Goal: Information Seeking & Learning: Find specific fact

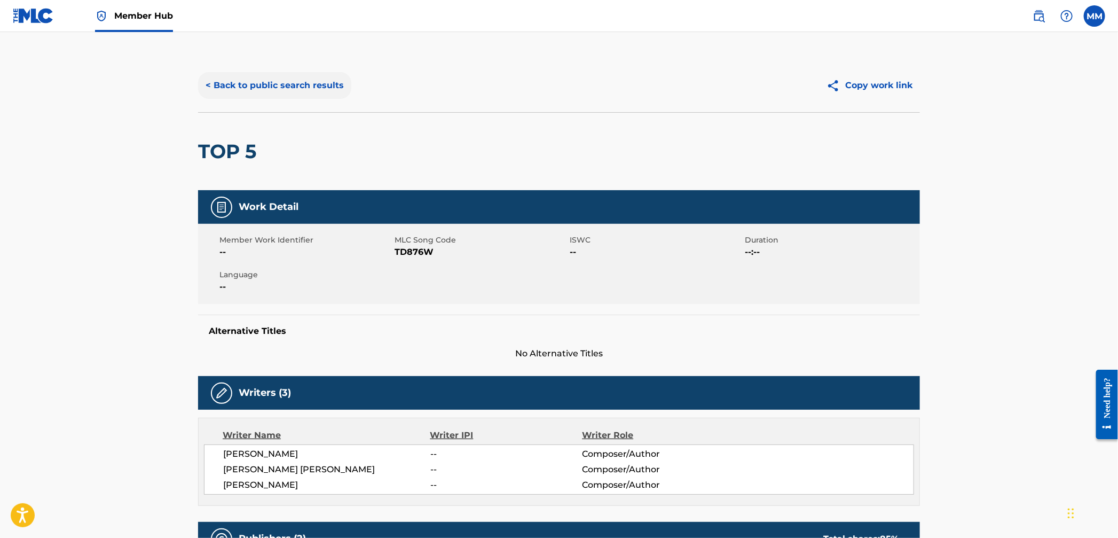
drag, startPoint x: 313, startPoint y: 84, endPoint x: 319, endPoint y: 86, distance: 6.5
click at [313, 84] on button "< Back to public search results" at bounding box center [274, 85] width 153 height 27
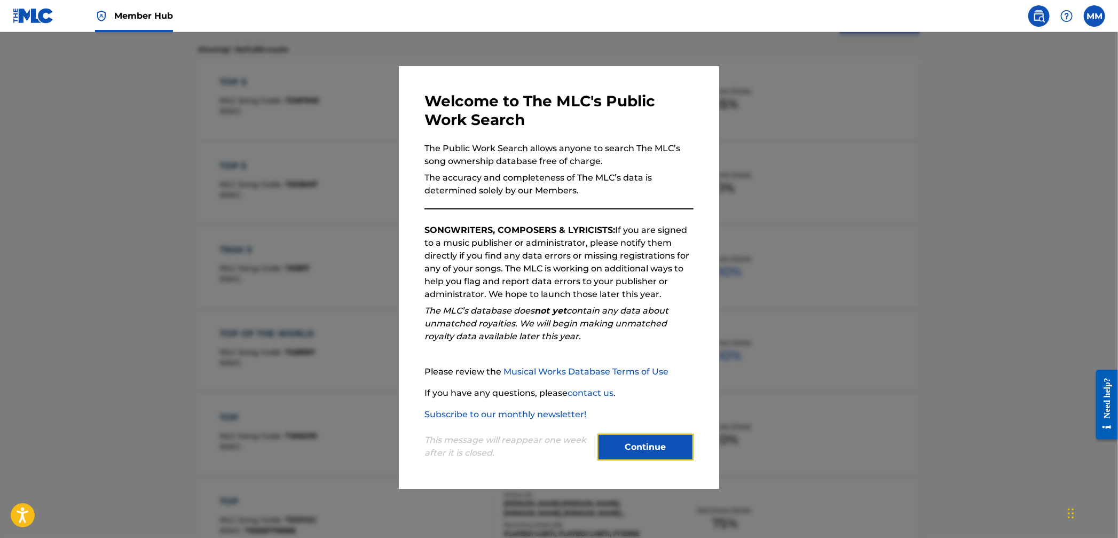
drag, startPoint x: 650, startPoint y: 448, endPoint x: 649, endPoint y: 382, distance: 66.2
click at [650, 448] on button "Continue" at bounding box center [645, 447] width 96 height 27
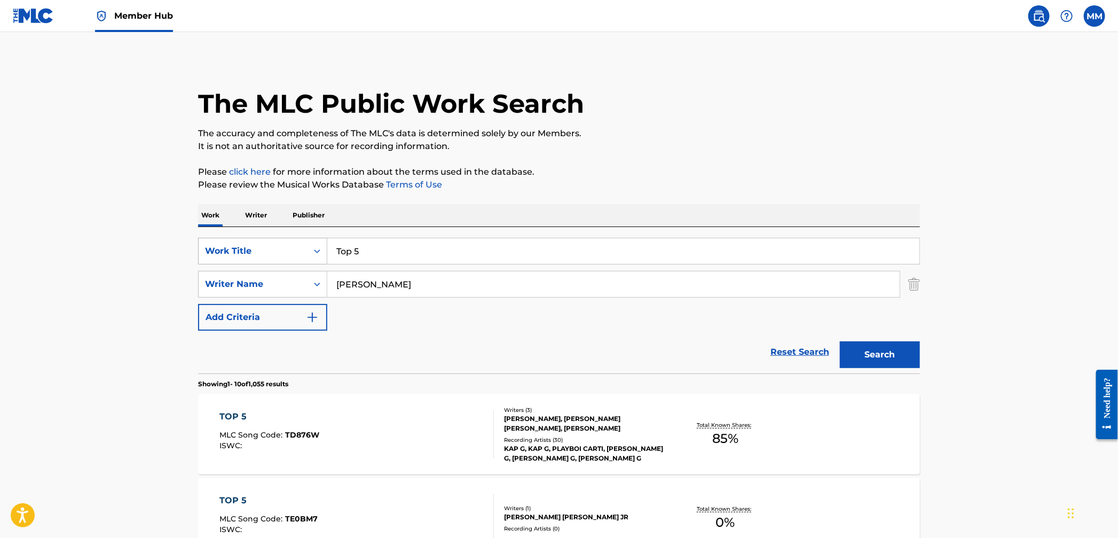
drag, startPoint x: 408, startPoint y: 255, endPoint x: 322, endPoint y: 239, distance: 87.3
click at [329, 240] on input "Top 5" at bounding box center [623, 251] width 592 height 26
paste input "Come Pick Me Up MGK"
click at [472, 254] on input "Come Pick Me Up MGK" at bounding box center [623, 251] width 592 height 26
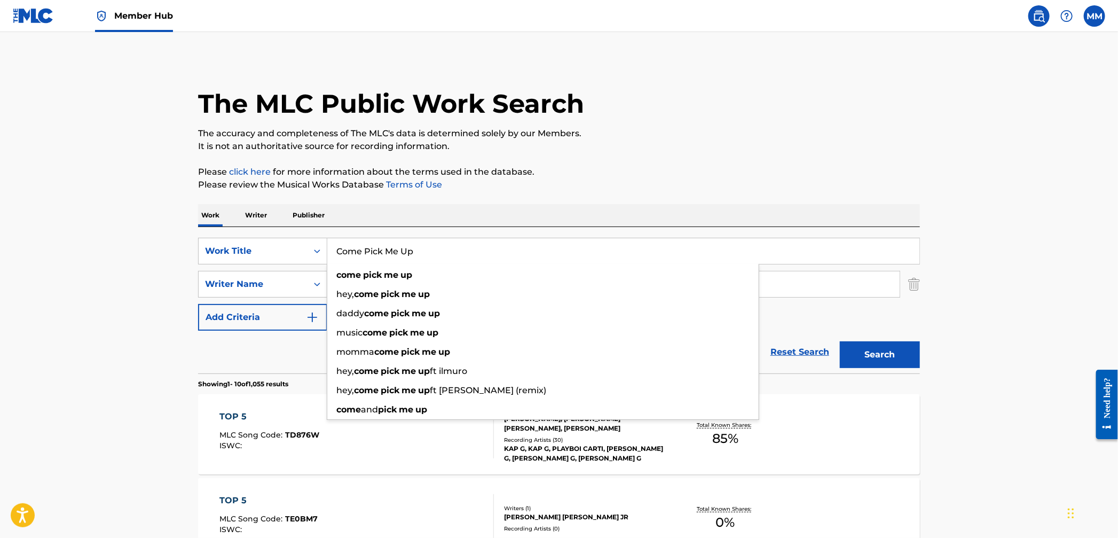
type input "Come Pick Me Up"
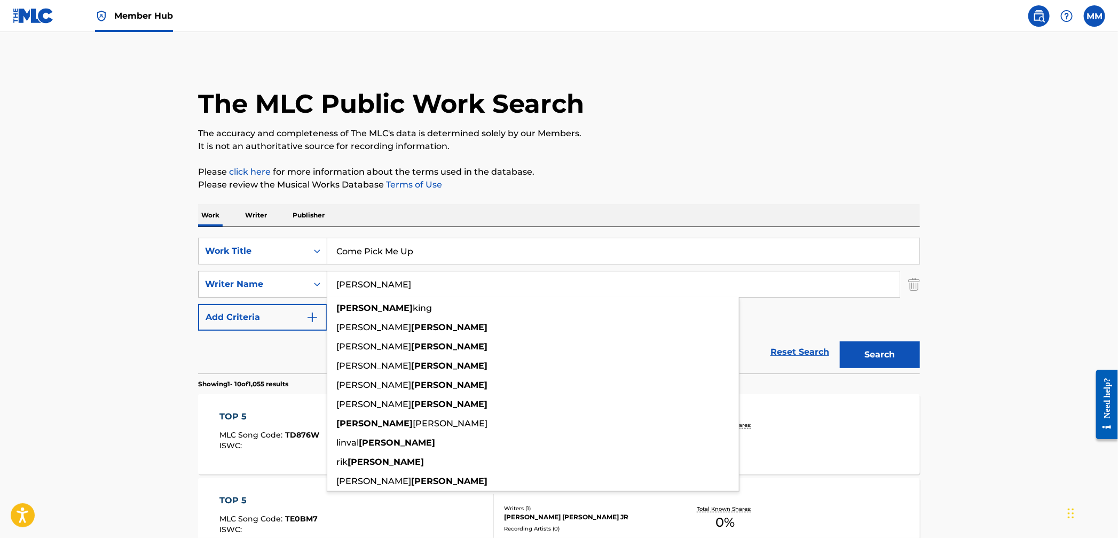
drag, startPoint x: 384, startPoint y: 286, endPoint x: 250, endPoint y: 271, distance: 134.8
click at [250, 271] on div "SearchWithCriteria7605da1c-1f2c-4924-8d68-2d1706d1f6dc Writer Name [PERSON_NAME…" at bounding box center [559, 284] width 722 height 27
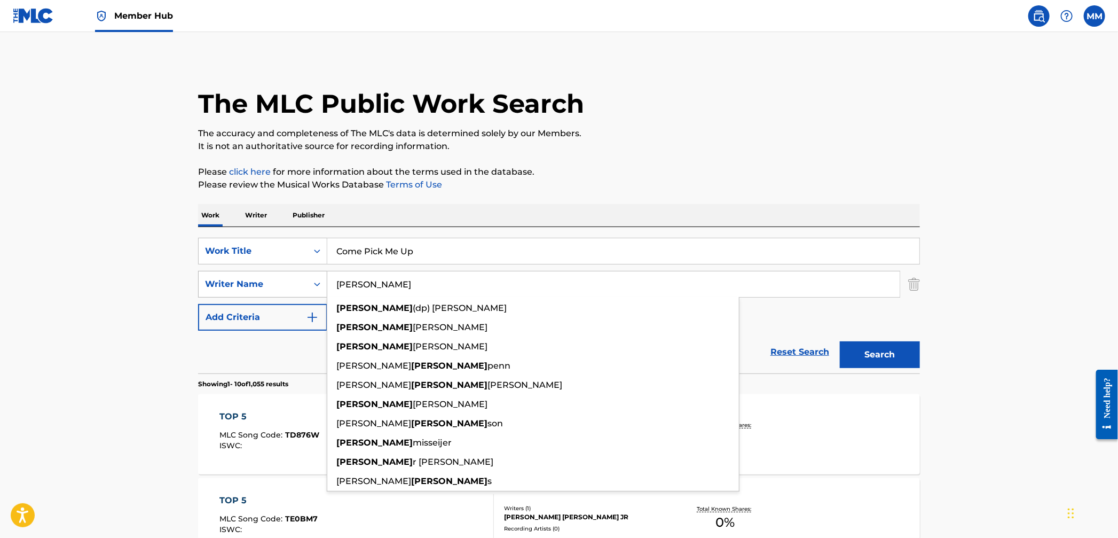
click at [840, 341] on button "Search" at bounding box center [880, 354] width 80 height 27
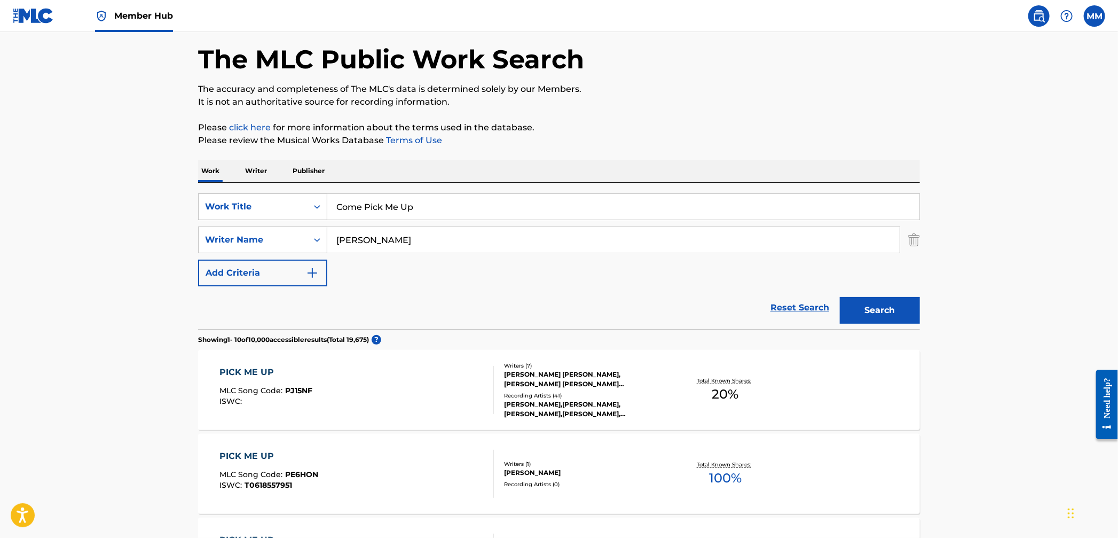
scroll to position [65, 0]
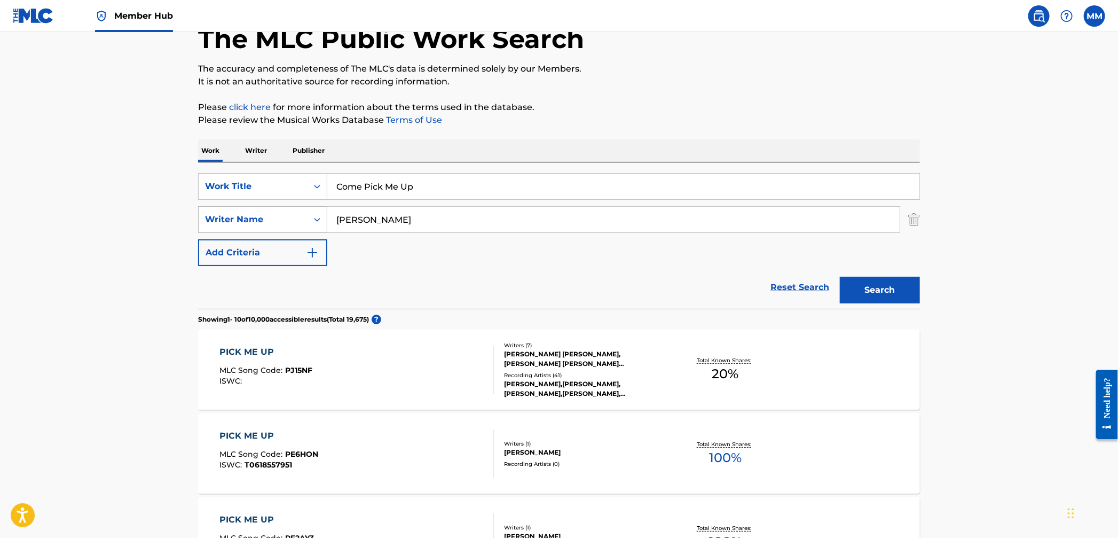
drag, startPoint x: 381, startPoint y: 224, endPoint x: 264, endPoint y: 209, distance: 117.9
click at [264, 209] on div "SearchWithCriteria7605da1c-1f2c-4924-8d68-2d1706d1f6dc Writer Name [PERSON_NAME]" at bounding box center [559, 219] width 722 height 27
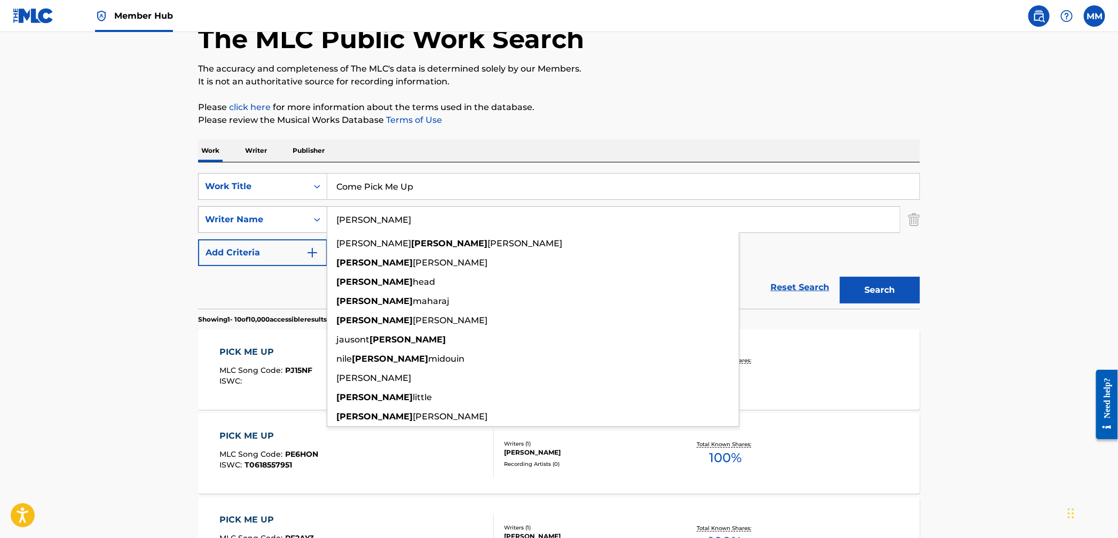
type input "[PERSON_NAME]"
click at [840, 277] on button "Search" at bounding box center [880, 290] width 80 height 27
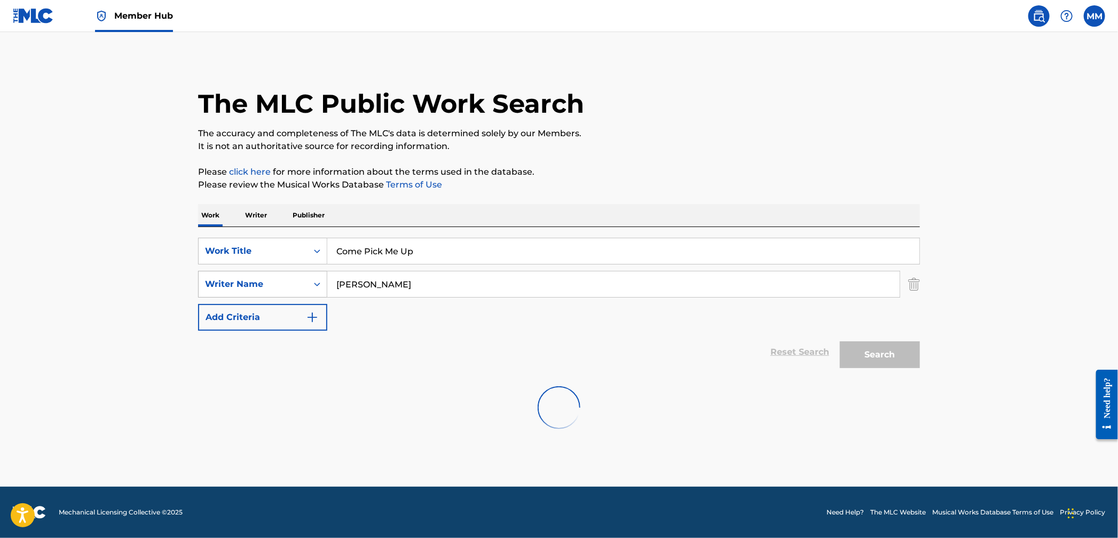
scroll to position [0, 0]
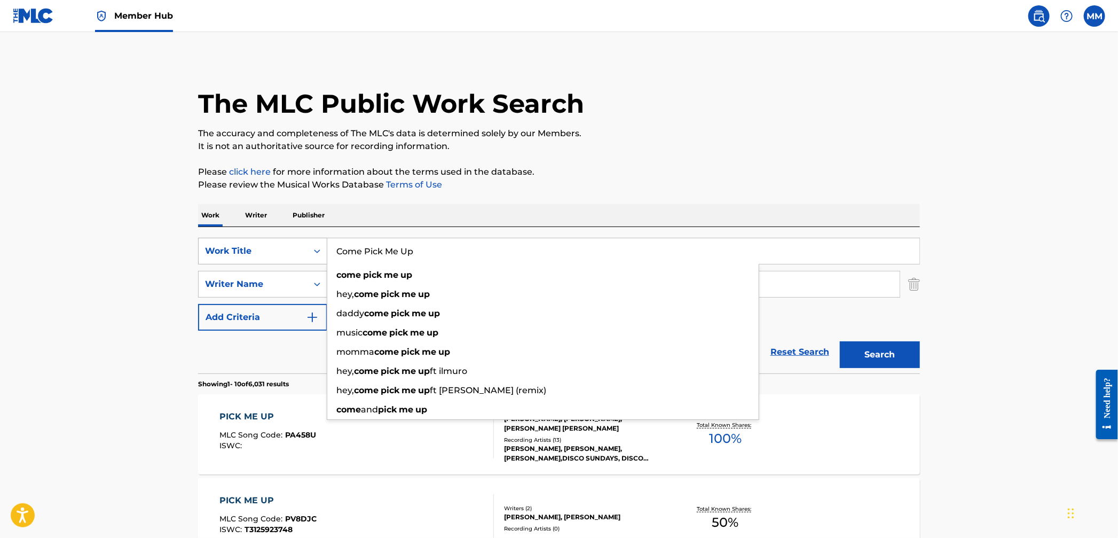
drag, startPoint x: 434, startPoint y: 249, endPoint x: 297, endPoint y: 242, distance: 136.8
click at [297, 242] on div "SearchWithCriteria8b5b9a2e-4283-4f9c-8a1a-049a54d2252a Work Title Come Pick Me …" at bounding box center [559, 251] width 722 height 27
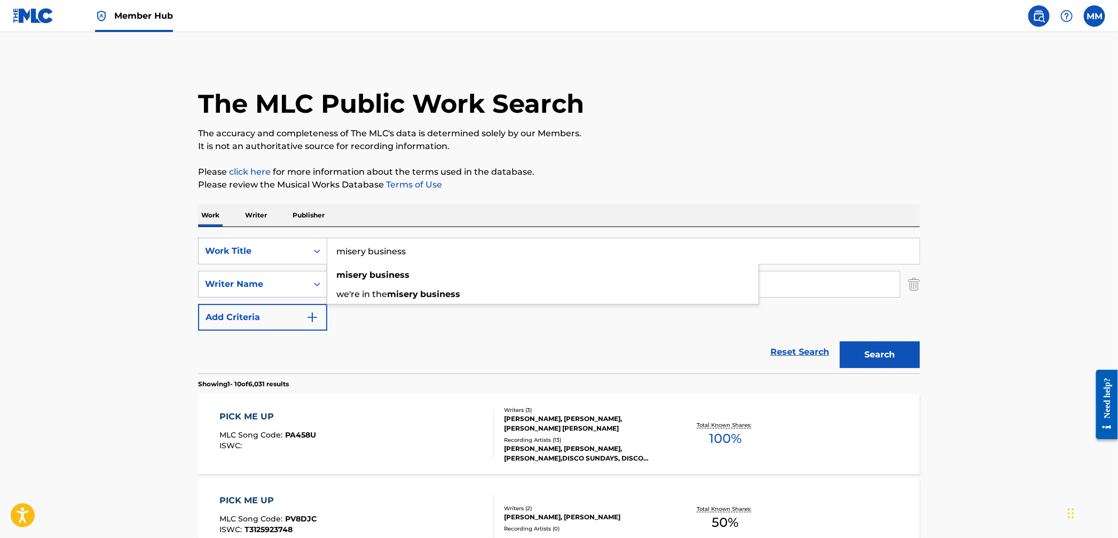
type input "misery business"
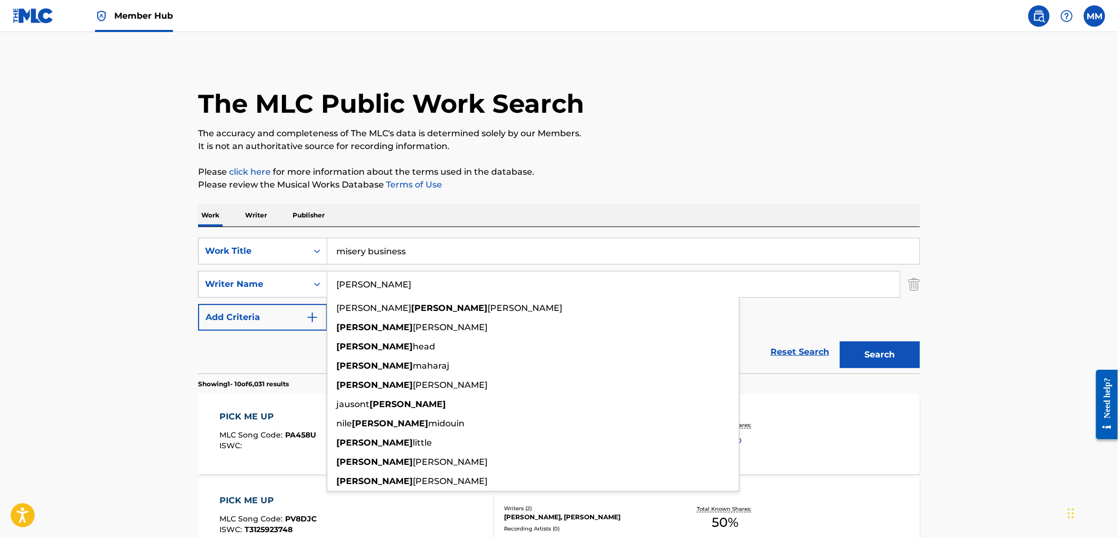
drag, startPoint x: 392, startPoint y: 286, endPoint x: 358, endPoint y: 285, distance: 34.7
click at [362, 285] on input "[PERSON_NAME]" at bounding box center [613, 284] width 572 height 26
drag, startPoint x: 406, startPoint y: 288, endPoint x: 285, endPoint y: 278, distance: 121.6
click at [286, 278] on div "SearchWithCriteria7605da1c-1f2c-4924-8d68-2d1706d1f6dc Writer Name [PERSON_NAME…" at bounding box center [559, 284] width 722 height 27
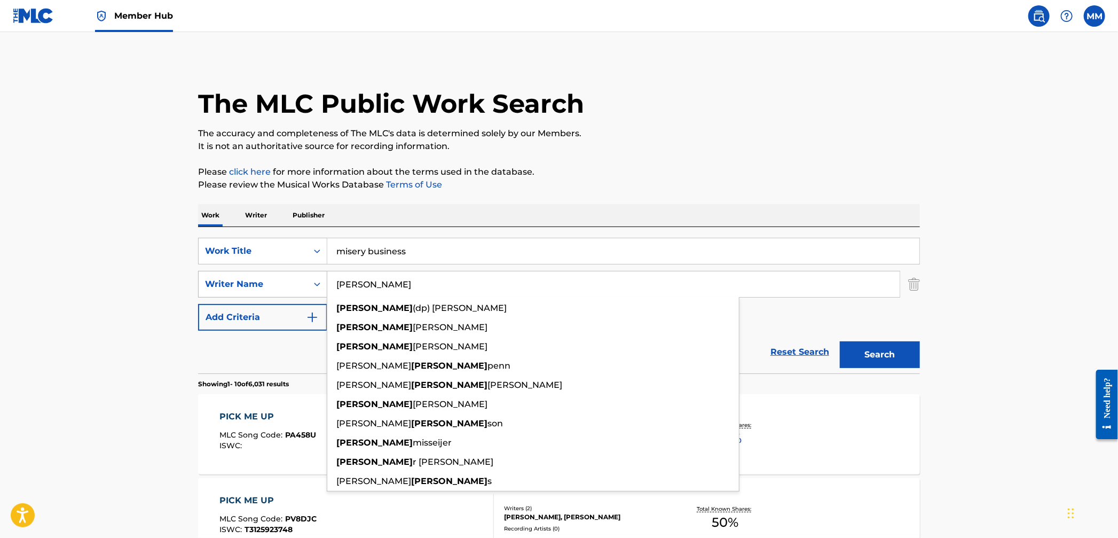
type input "[PERSON_NAME]"
click at [840, 341] on button "Search" at bounding box center [880, 354] width 80 height 27
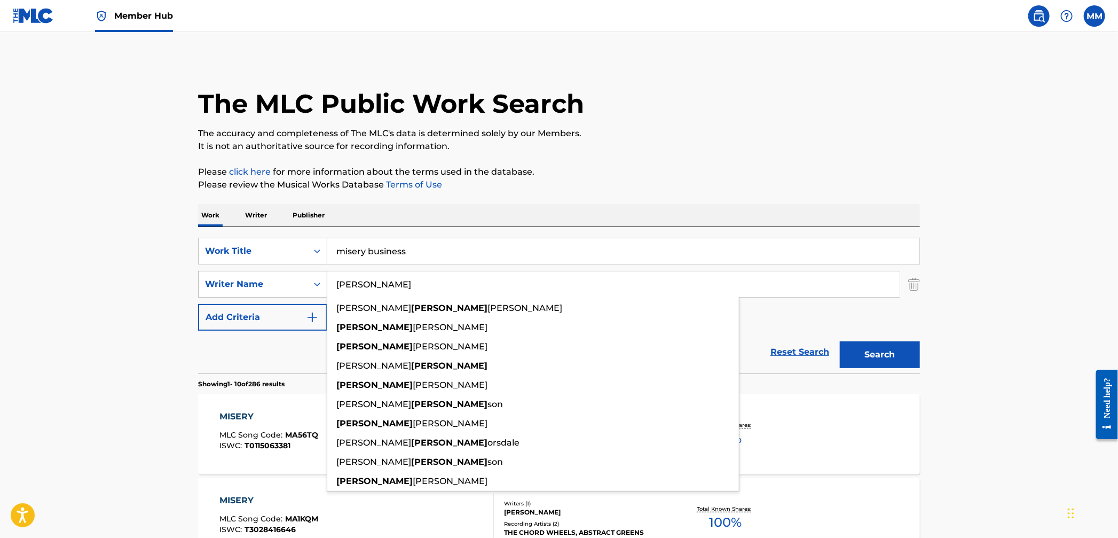
scroll to position [1, 0]
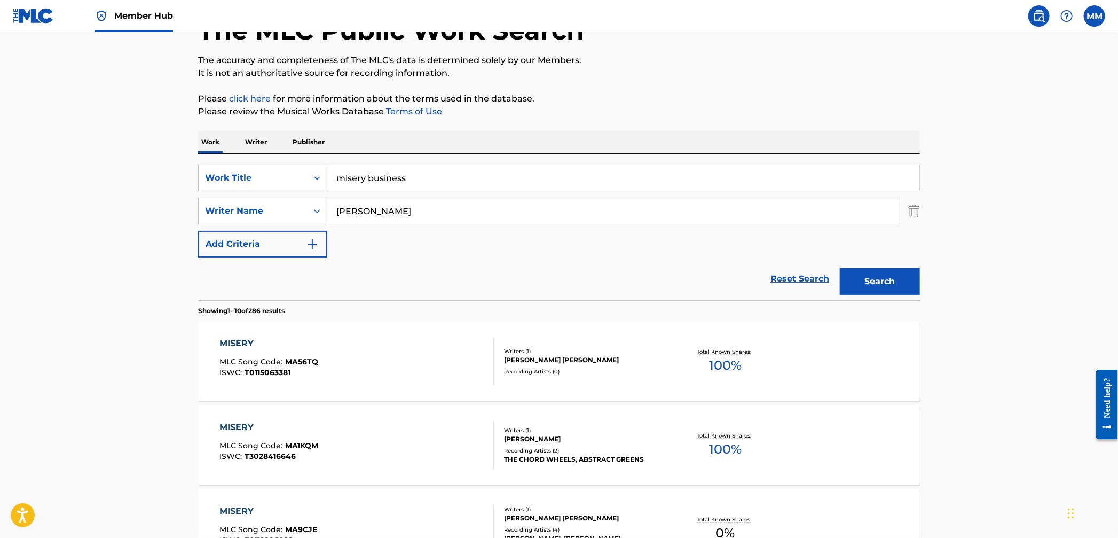
scroll to position [171, 0]
